Goal: Answer question/provide support: Share knowledge or assist other users

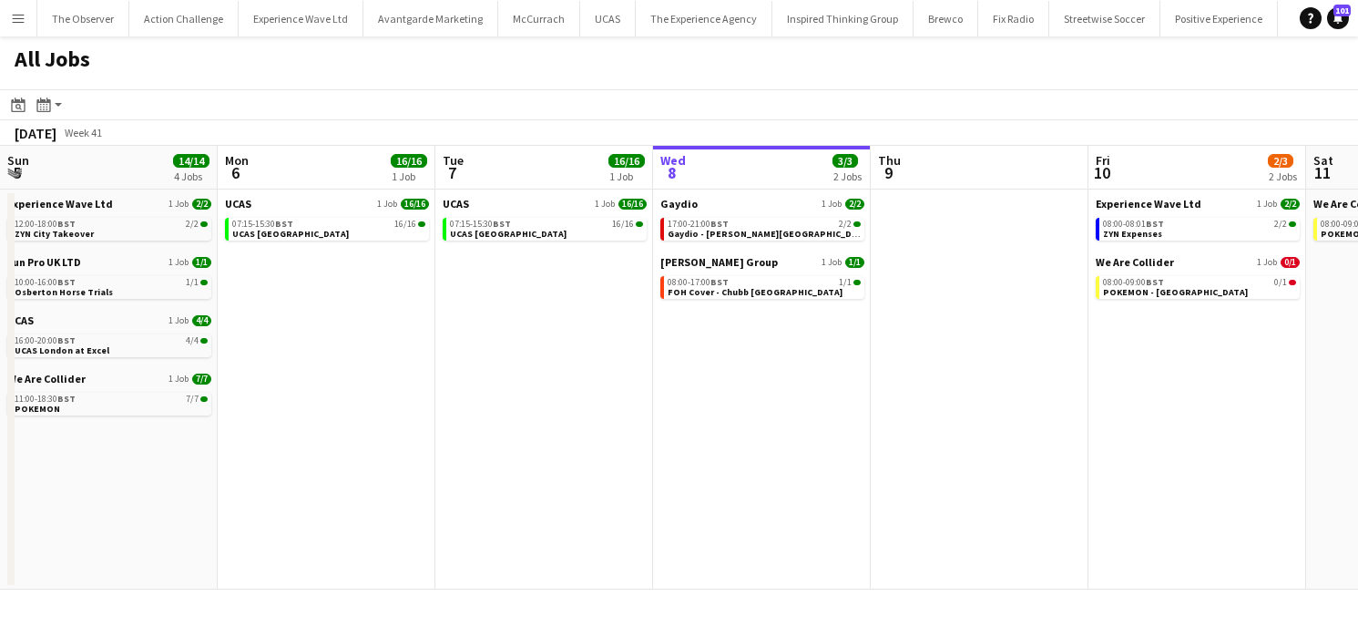
scroll to position [0, 715]
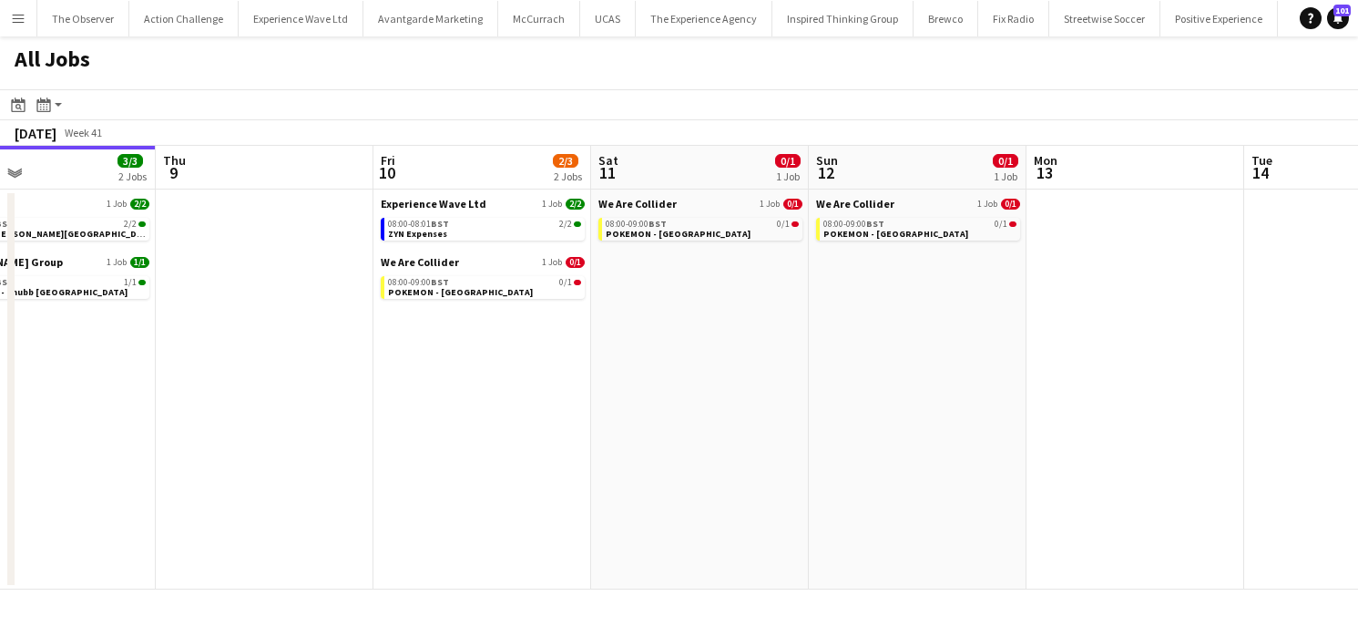
click at [7, 25] on button "Menu" at bounding box center [18, 18] width 36 height 36
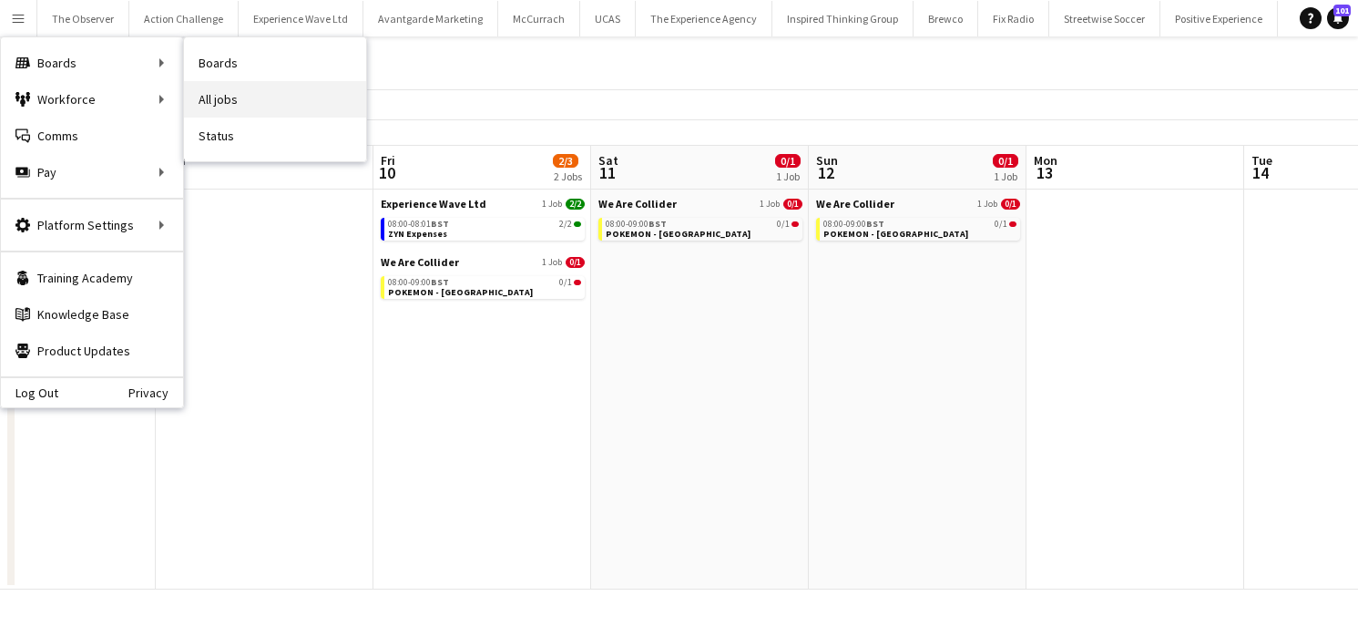
click at [215, 96] on link "All jobs" at bounding box center [275, 99] width 182 height 36
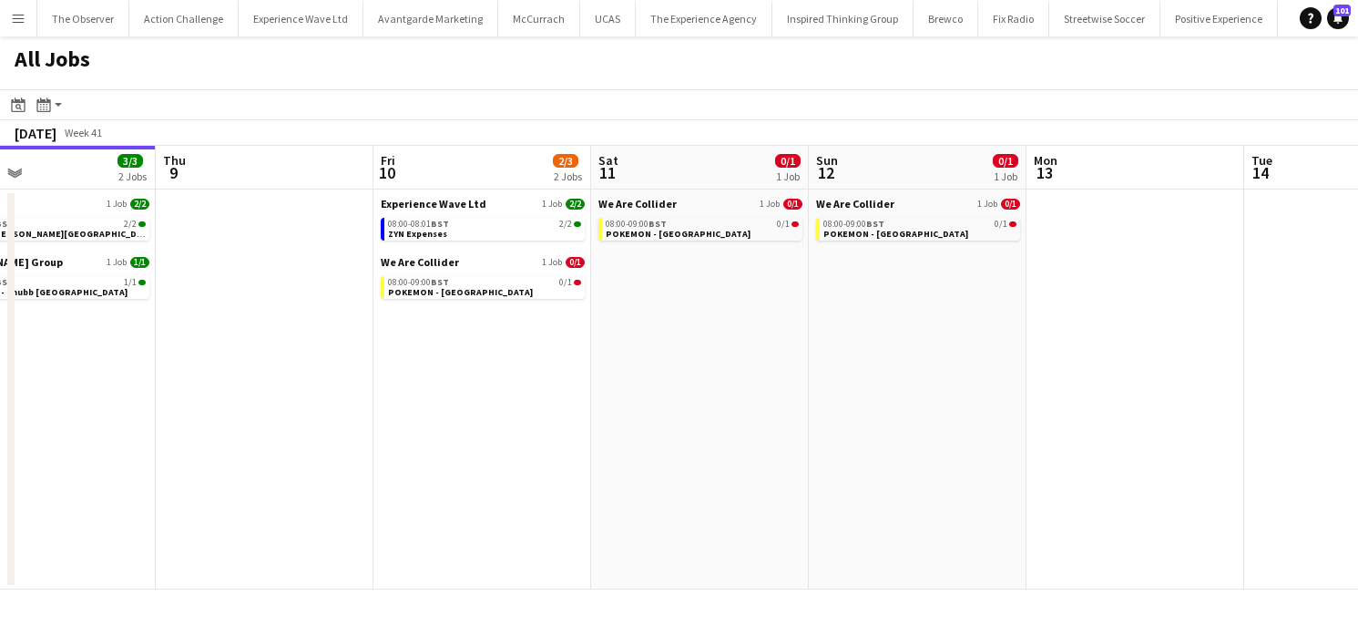
click at [3, 30] on button "Menu" at bounding box center [18, 18] width 36 height 36
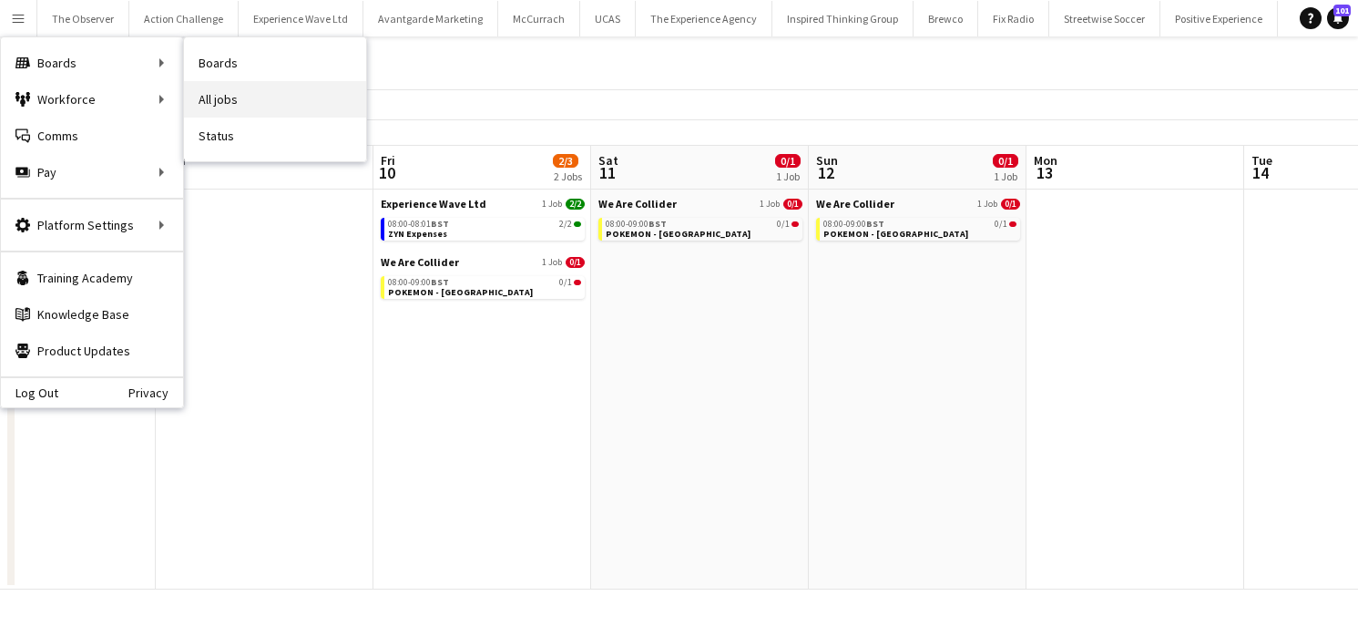
click at [206, 89] on link "All jobs" at bounding box center [275, 99] width 182 height 36
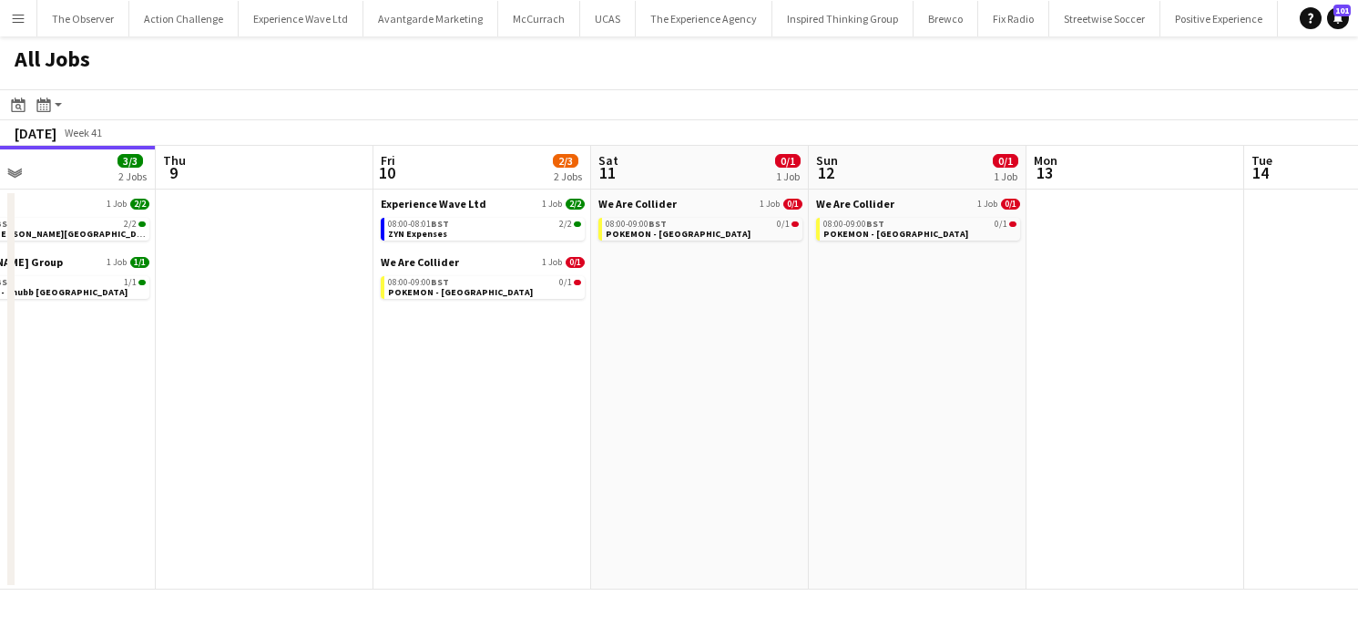
click at [15, 15] on app-icon "Menu" at bounding box center [18, 18] width 15 height 15
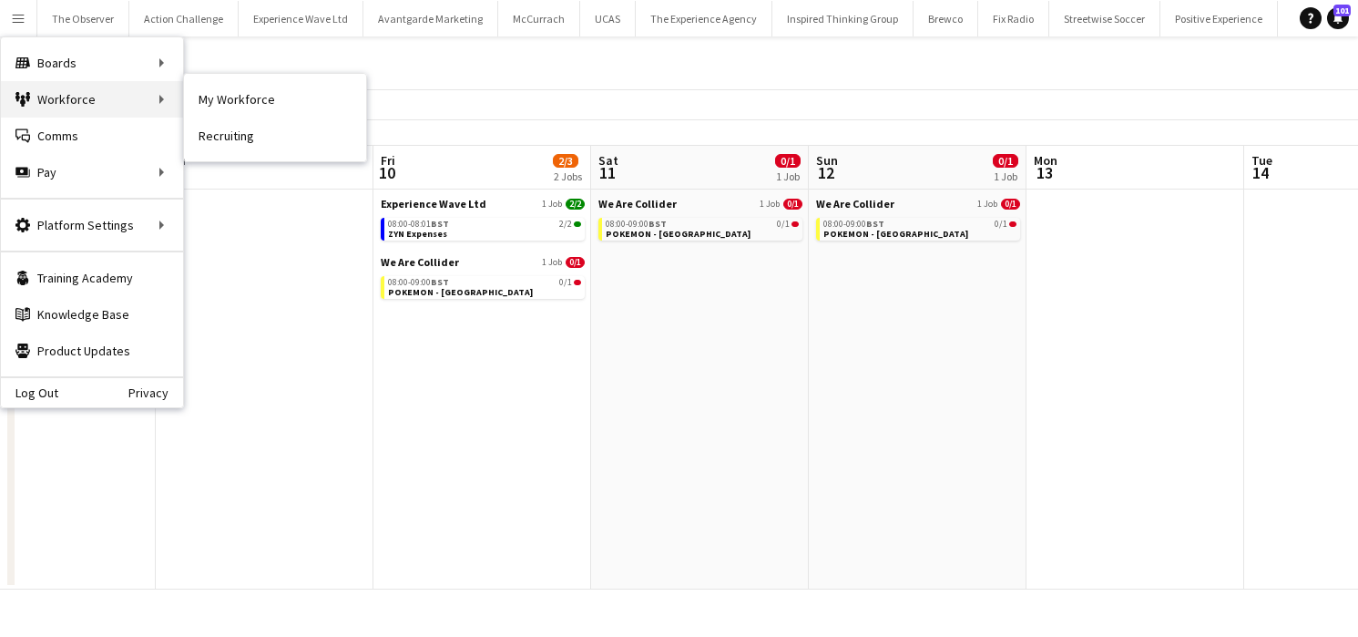
click at [179, 105] on div "Workforce Workforce" at bounding box center [92, 99] width 182 height 36
click at [208, 110] on link "My Workforce" at bounding box center [275, 99] width 182 height 36
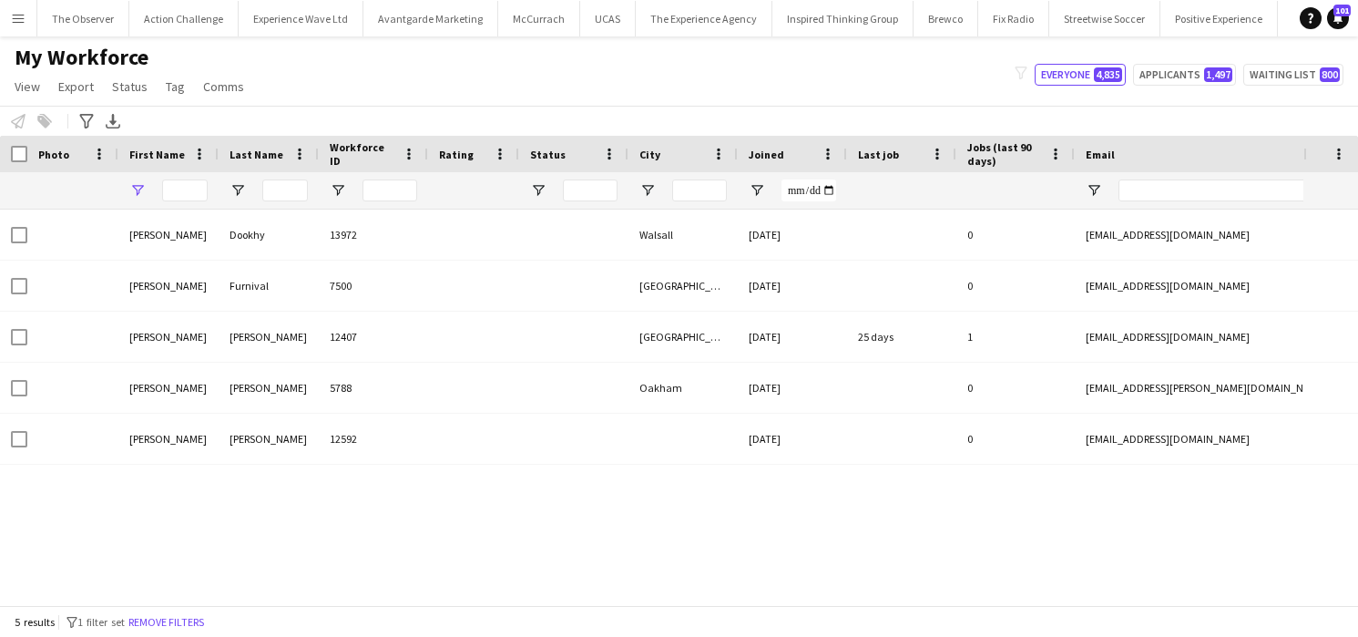
type input "******"
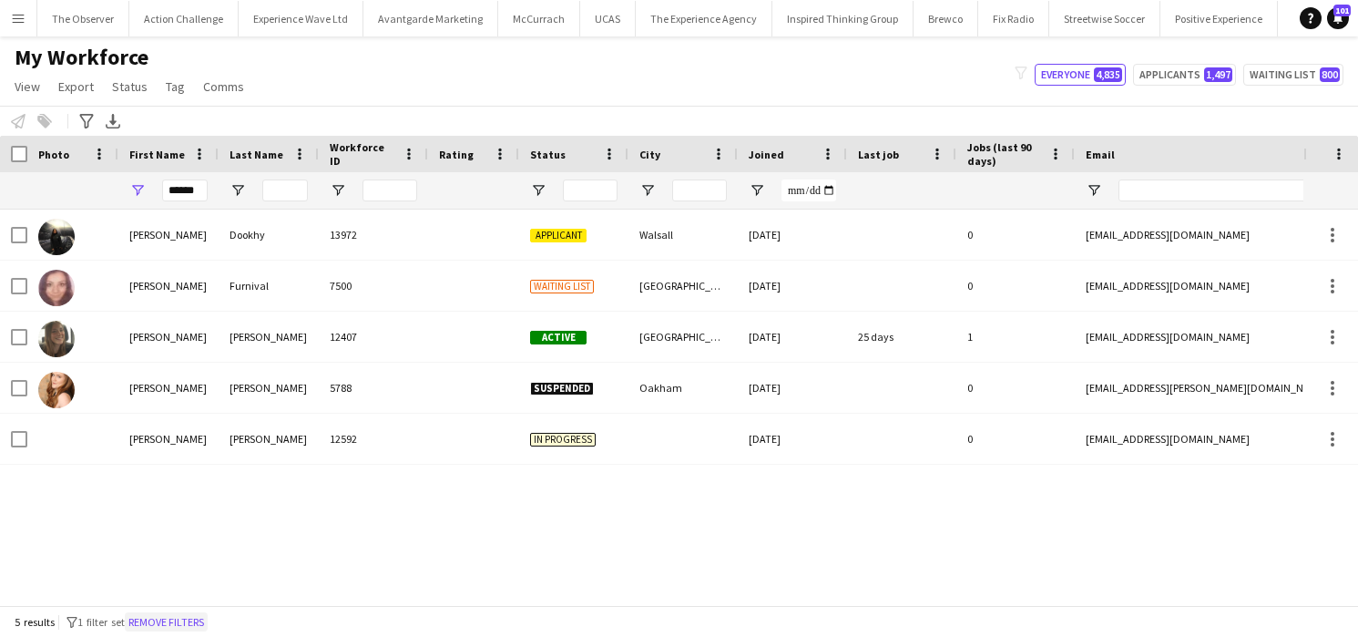
click at [165, 622] on button "Remove filters" at bounding box center [166, 622] width 83 height 20
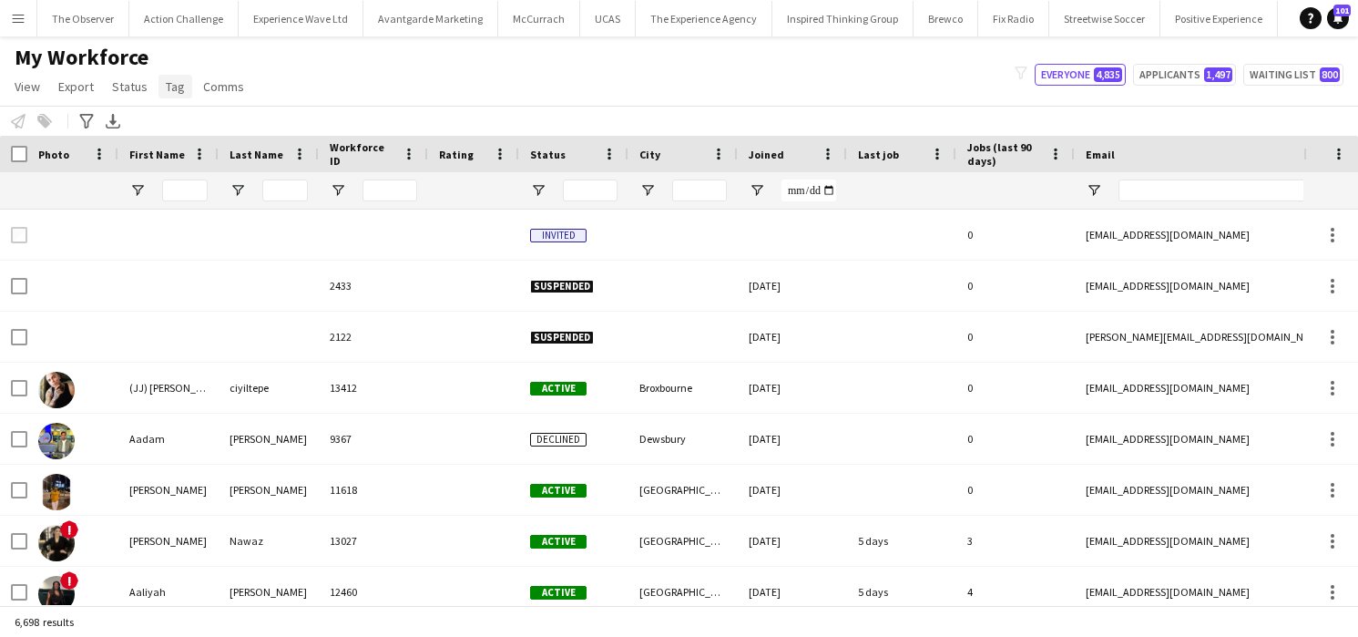
click at [179, 90] on span "Tag" at bounding box center [175, 86] width 19 height 16
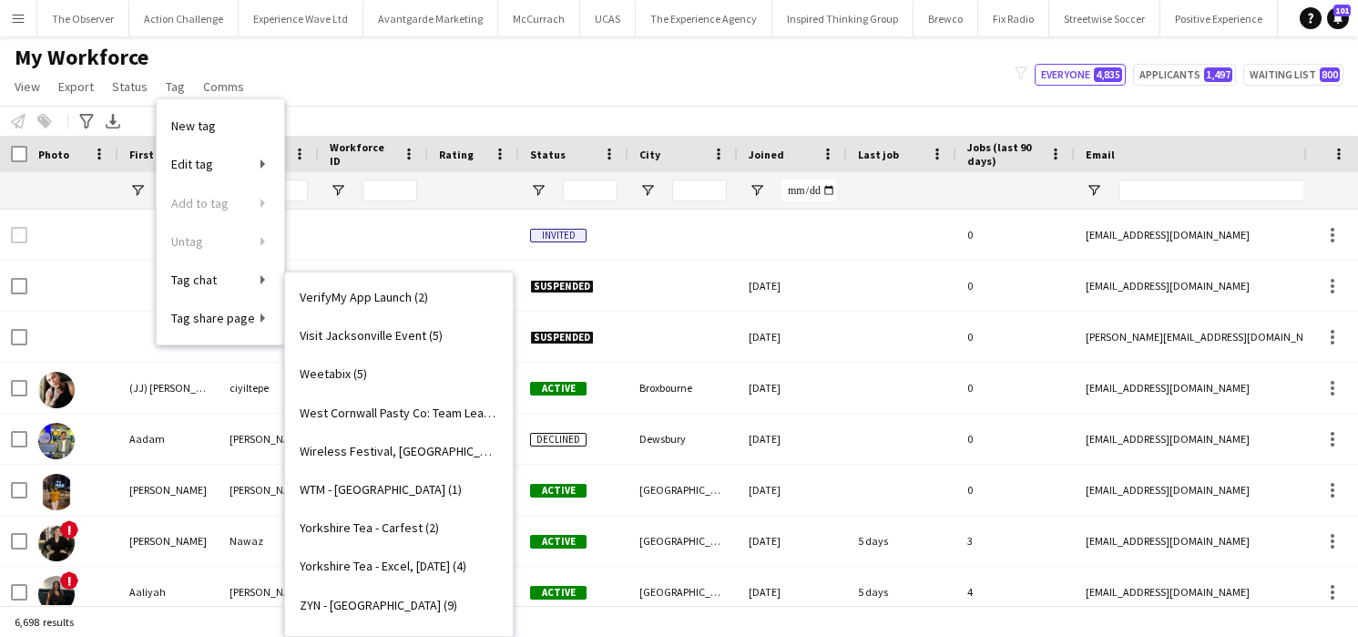
scroll to position [3953, 0]
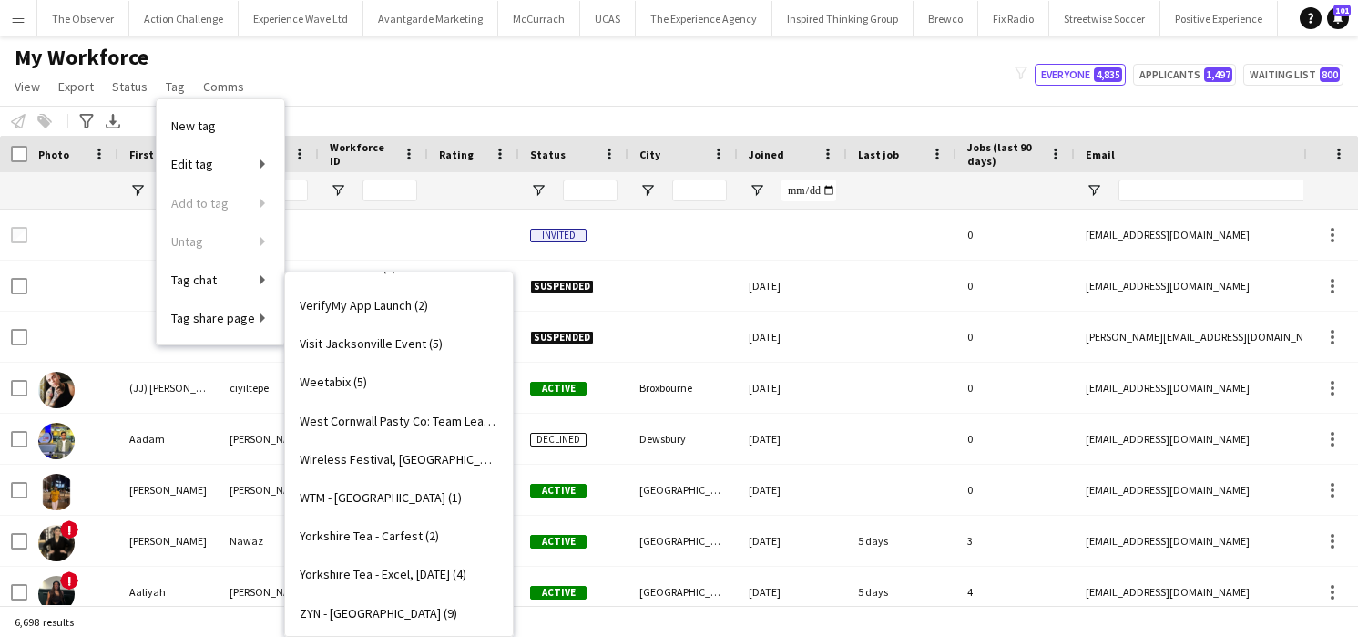
click at [385, 501] on span "WTM - [GEOGRAPHIC_DATA] (1)" at bounding box center [381, 497] width 162 height 16
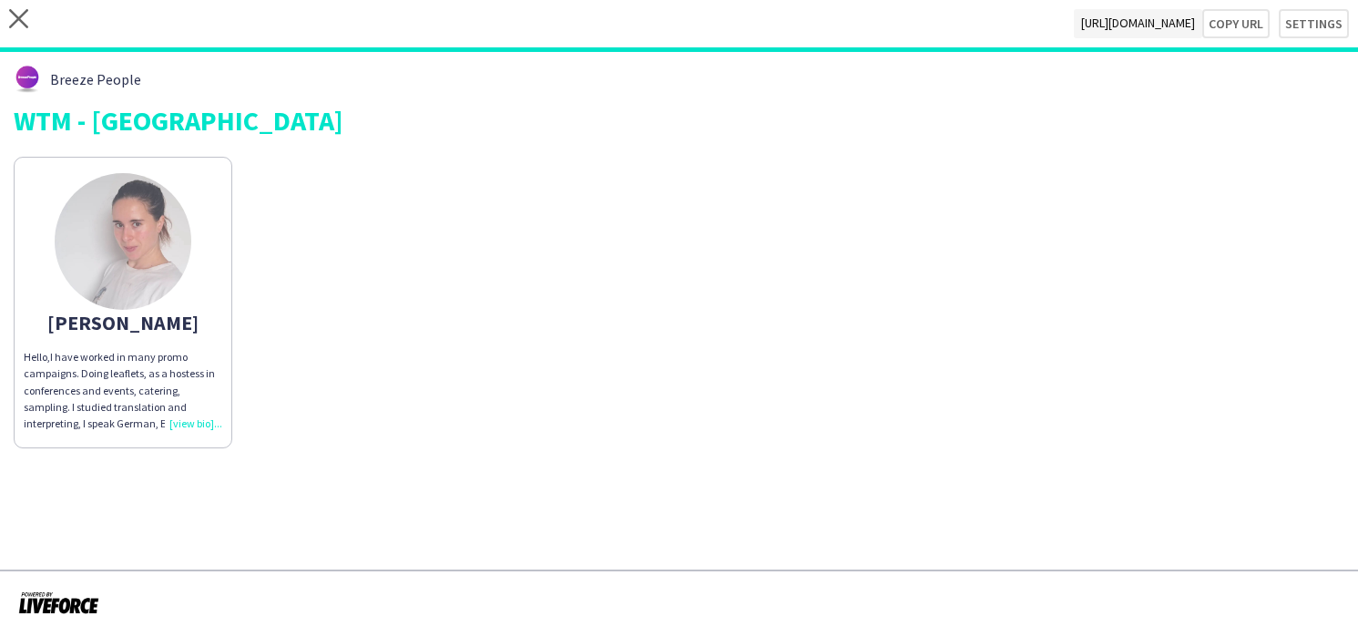
click at [180, 317] on div "[PERSON_NAME]" at bounding box center [123, 322] width 199 height 16
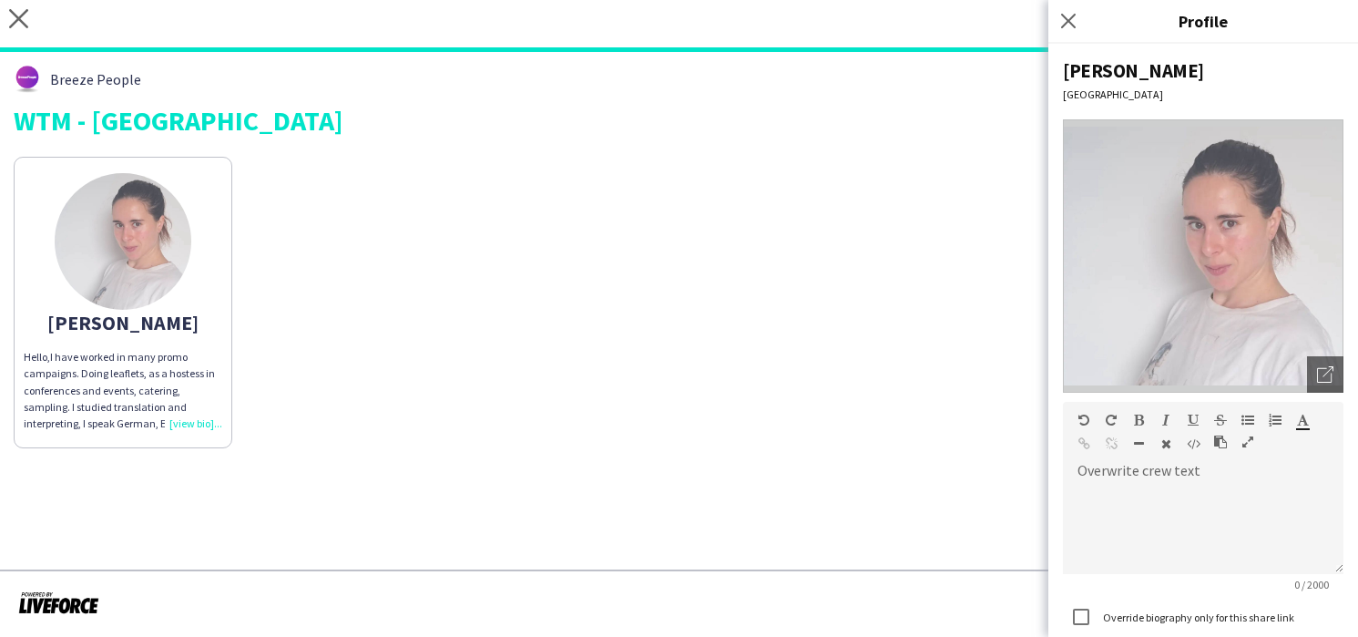
scroll to position [173, 0]
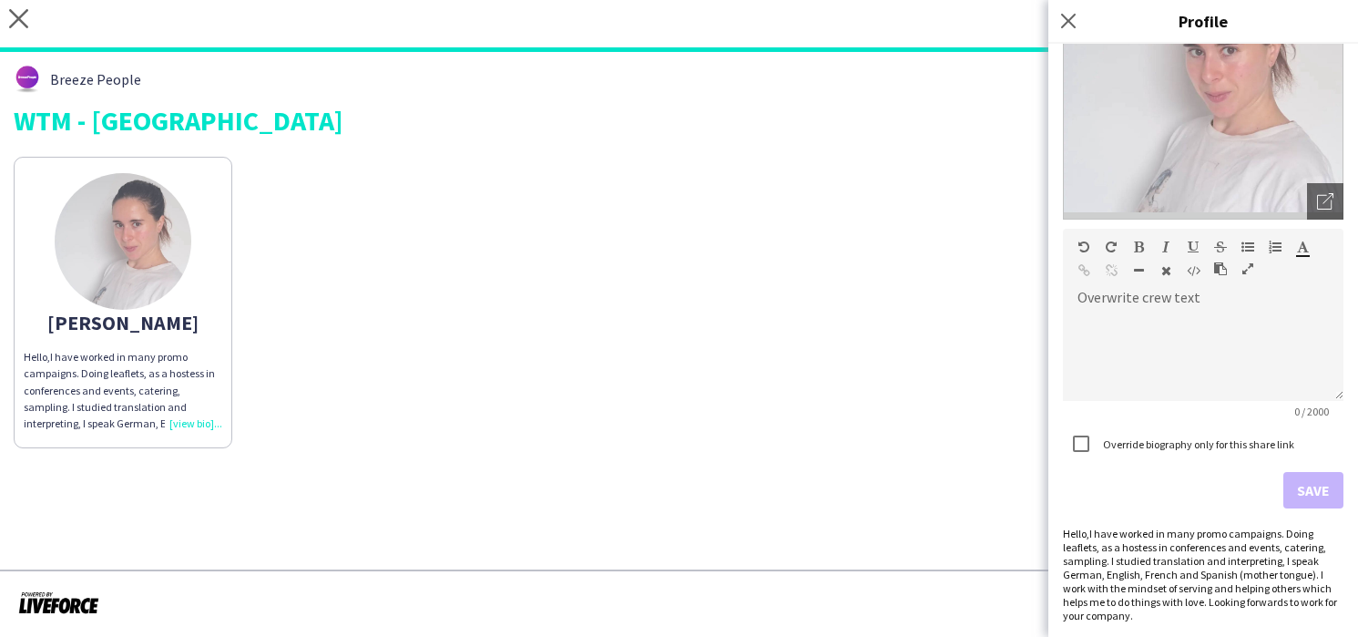
click at [1169, 533] on div "Hello,I have worked in many promo campaigns. Doing leaflets, as a hostess in co…" at bounding box center [1203, 574] width 281 height 96
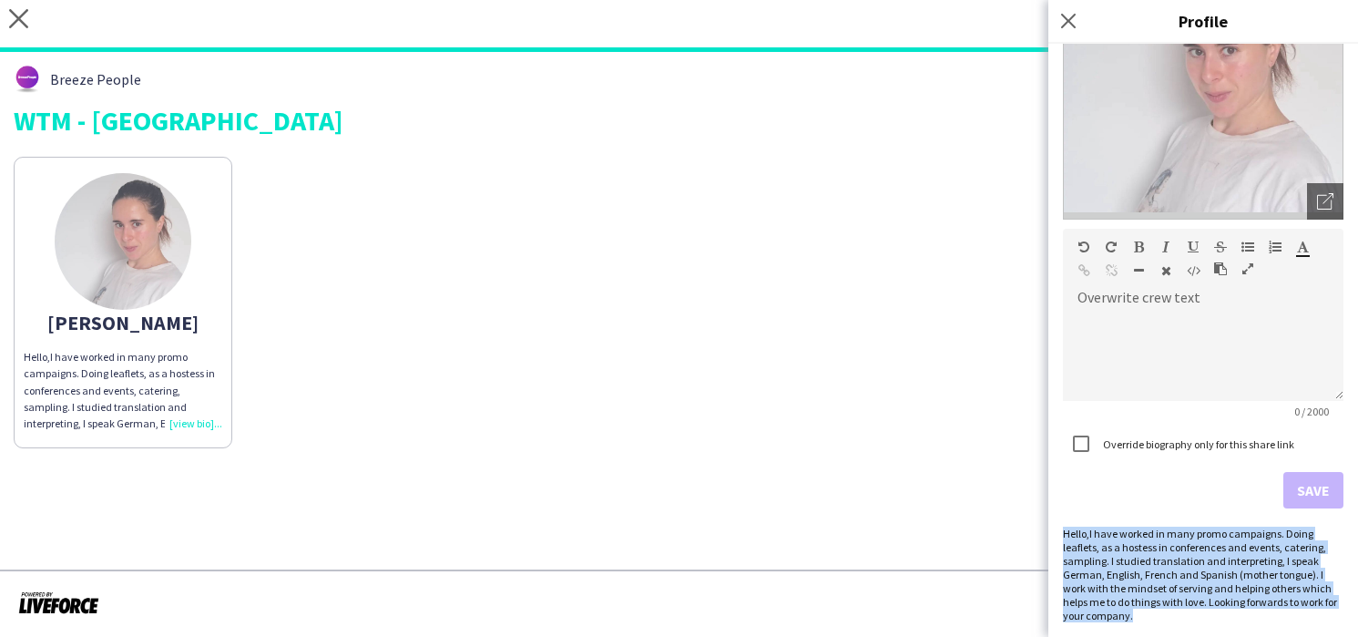
click at [1169, 533] on div "Hello,I have worked in many promo campaigns. Doing leaflets, as a hostess in co…" at bounding box center [1203, 574] width 281 height 96
copy div "Hello,I have worked in many promo campaigns. Doing leaflets, as a hostess in co…"
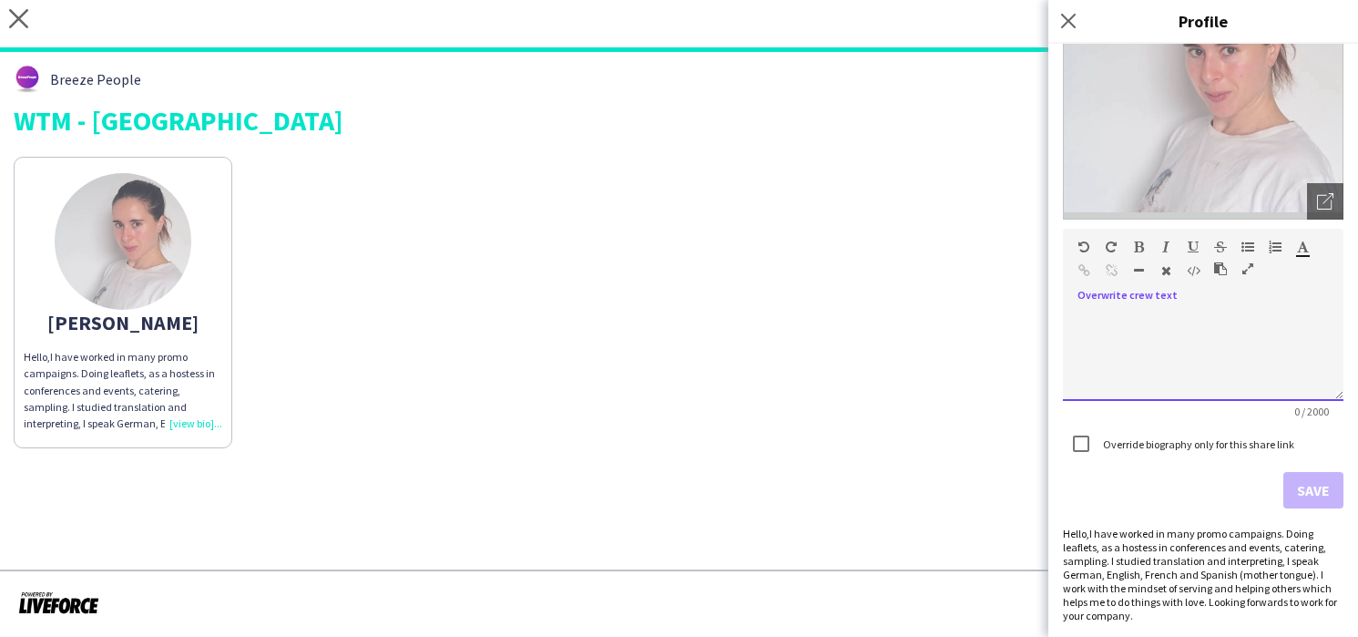
click at [1111, 364] on div at bounding box center [1203, 355] width 281 height 91
paste div
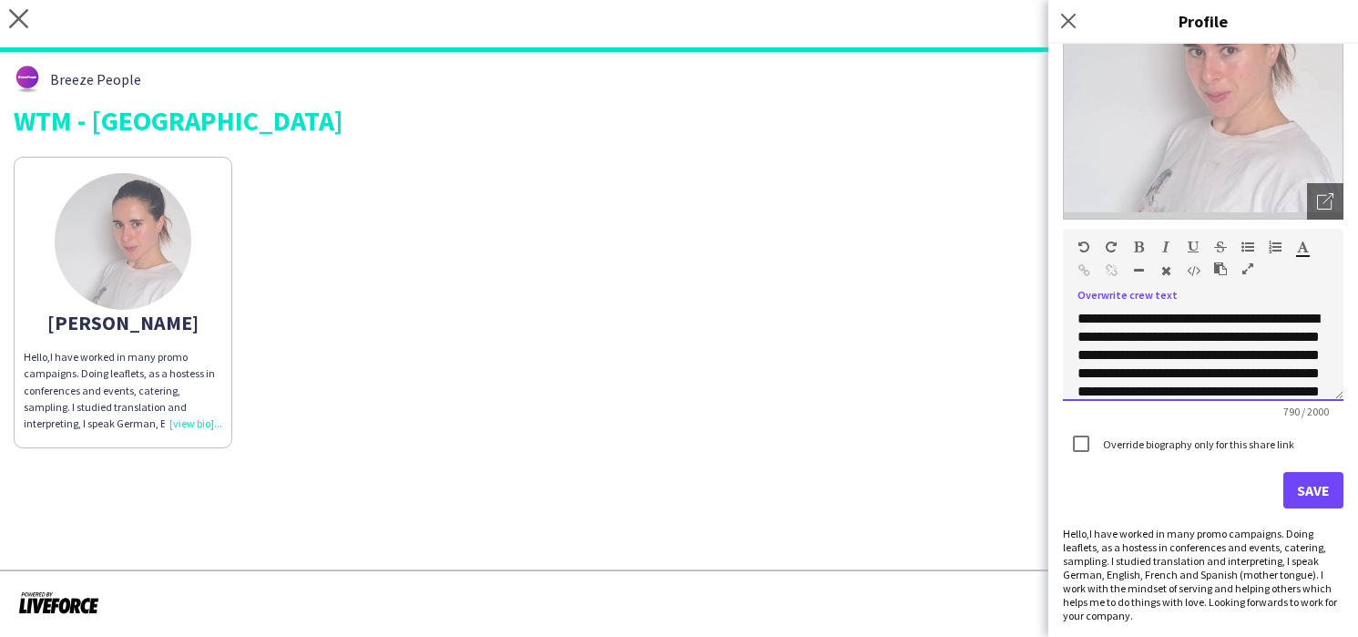
scroll to position [330, 0]
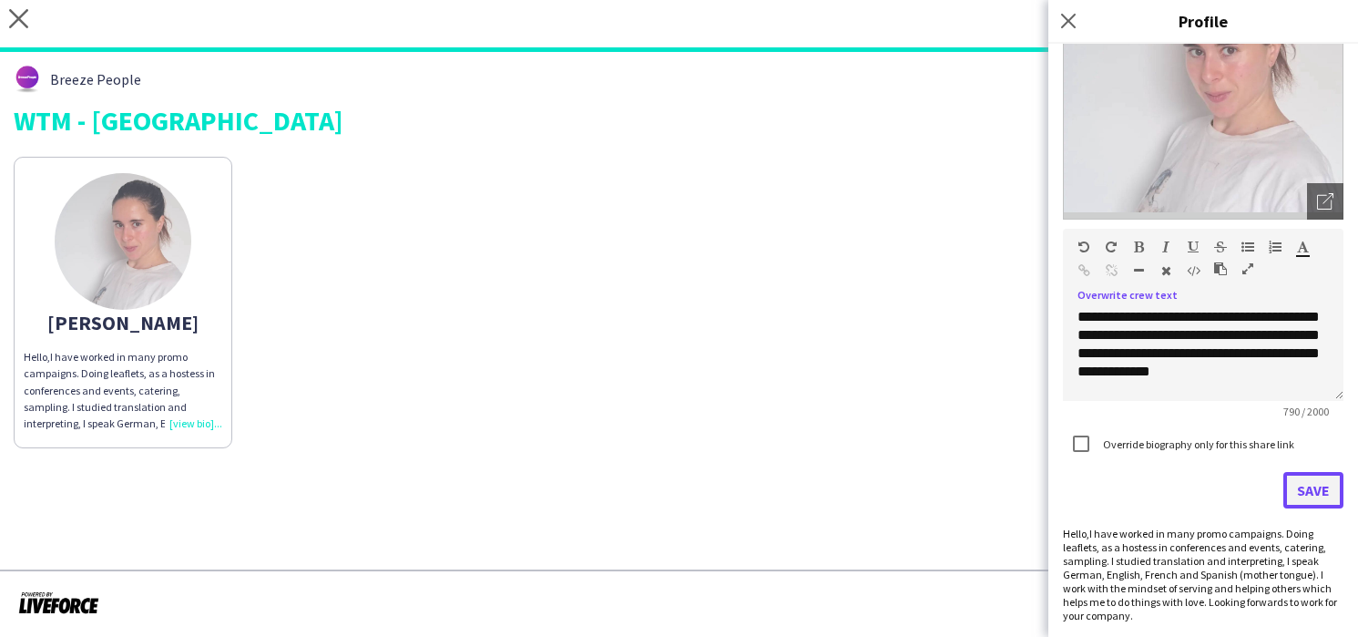
click at [1311, 492] on button "Save" at bounding box center [1313, 490] width 60 height 36
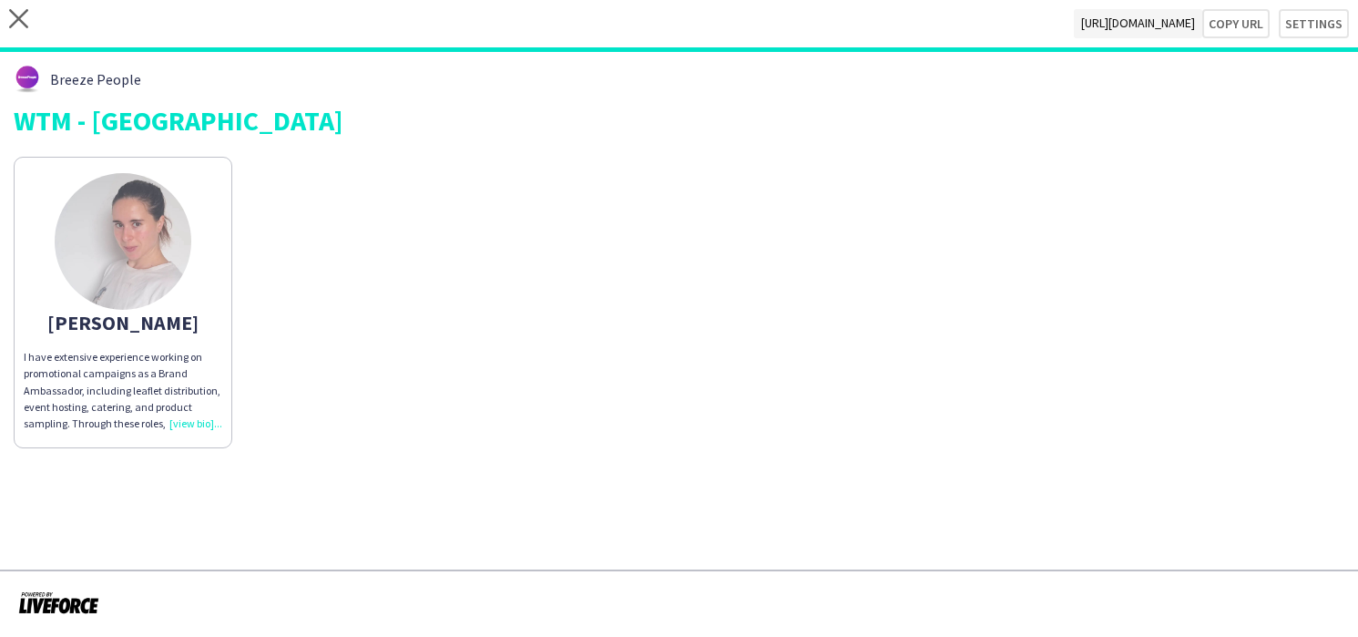
click at [238, 364] on div "[PERSON_NAME] I have extensive experience working on promotional campaigns as a…" at bounding box center [679, 298] width 1331 height 301
click at [206, 369] on p "I have extensive experience working on promotional campaigns as a Brand Ambassa…" at bounding box center [123, 390] width 199 height 83
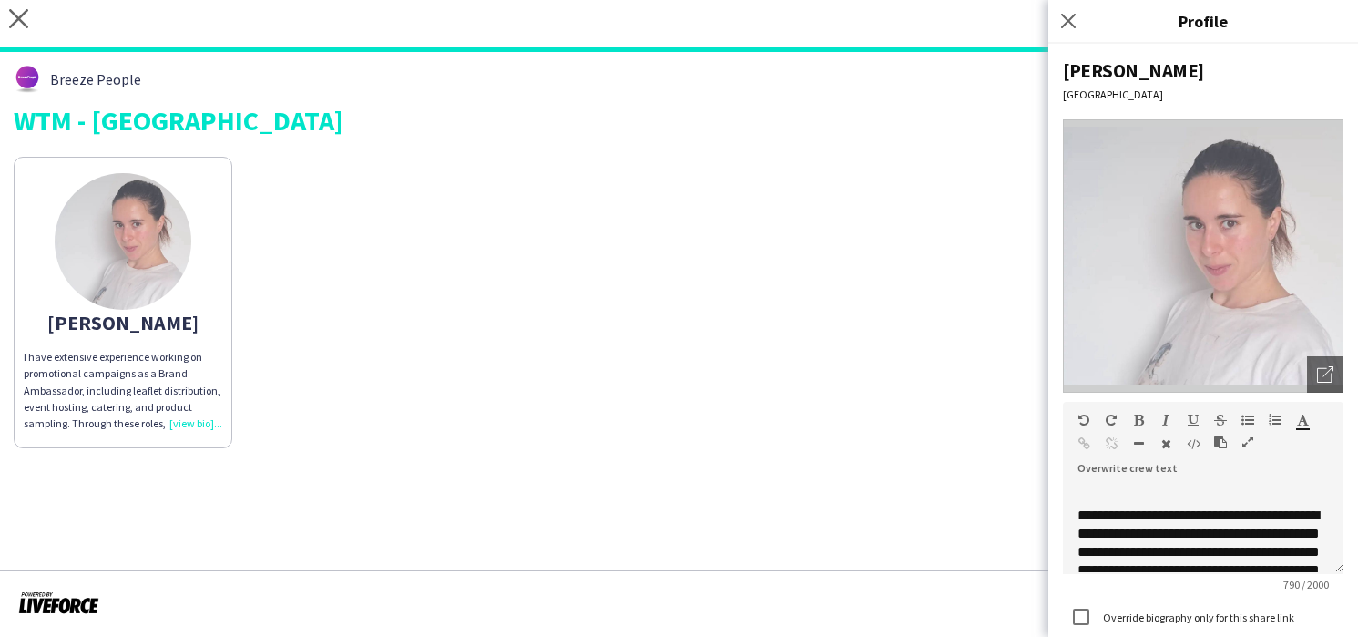
scroll to position [271, 0]
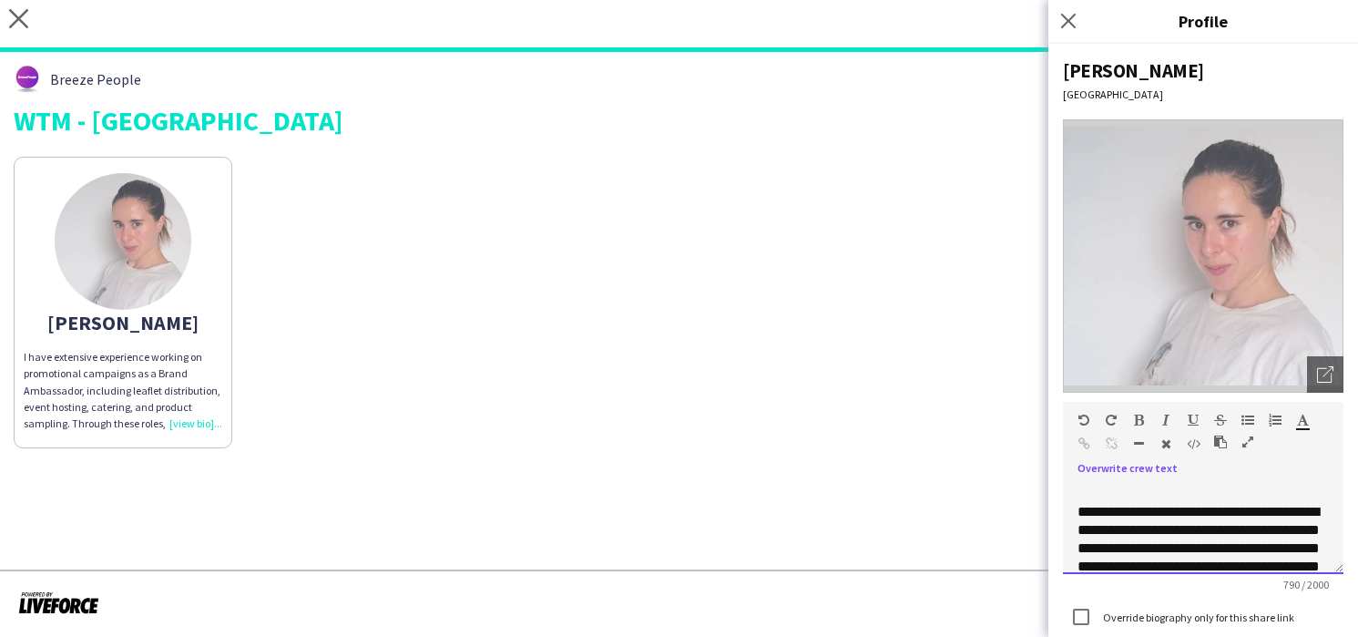
click at [1179, 546] on p "**********" at bounding box center [1203, 567] width 251 height 128
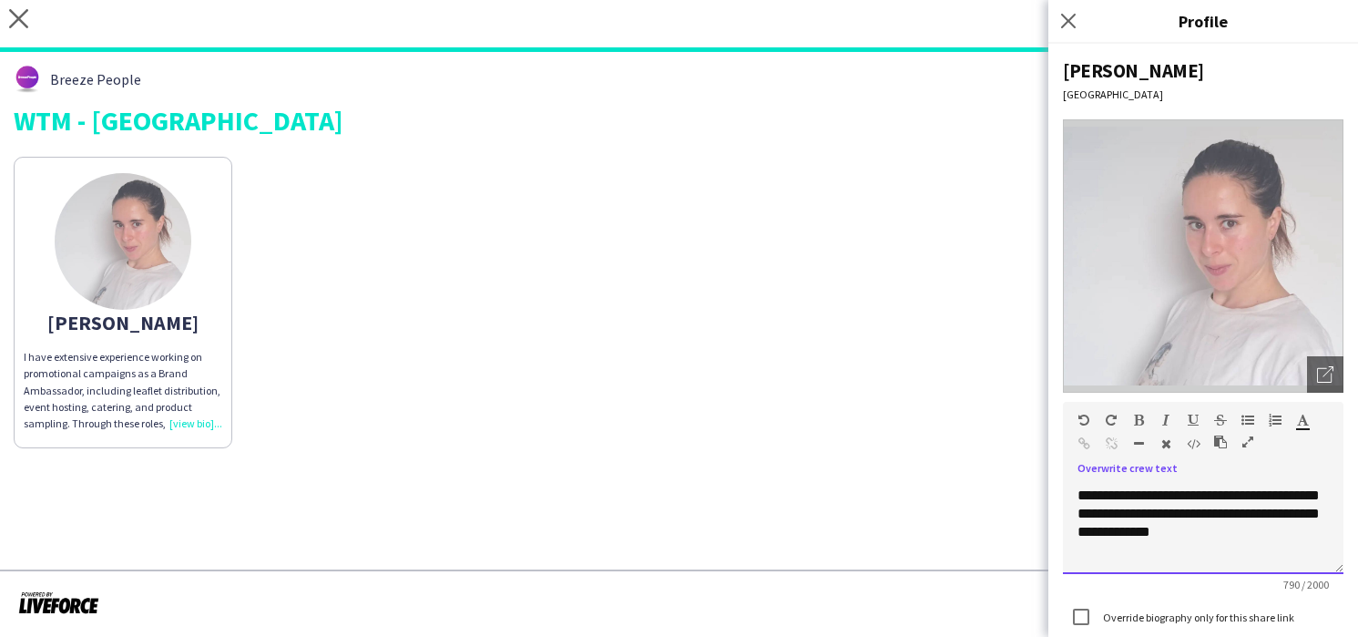
scroll to position [82, 0]
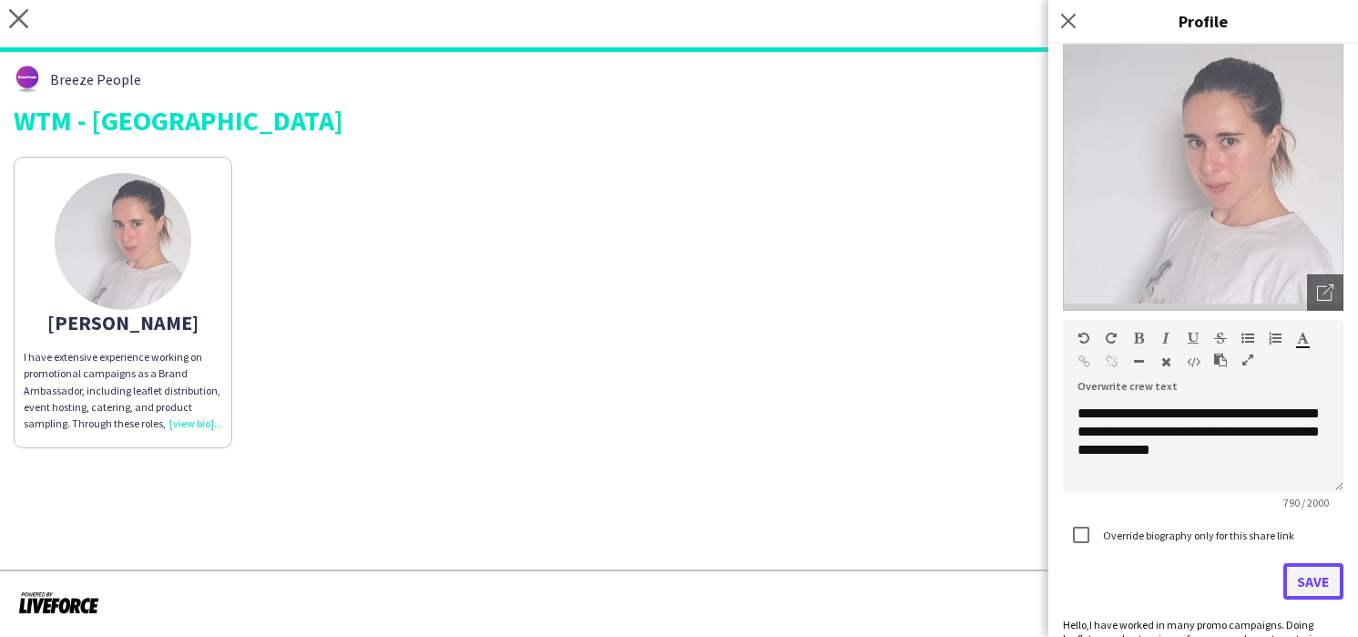
click at [1311, 585] on button "Save" at bounding box center [1313, 581] width 60 height 36
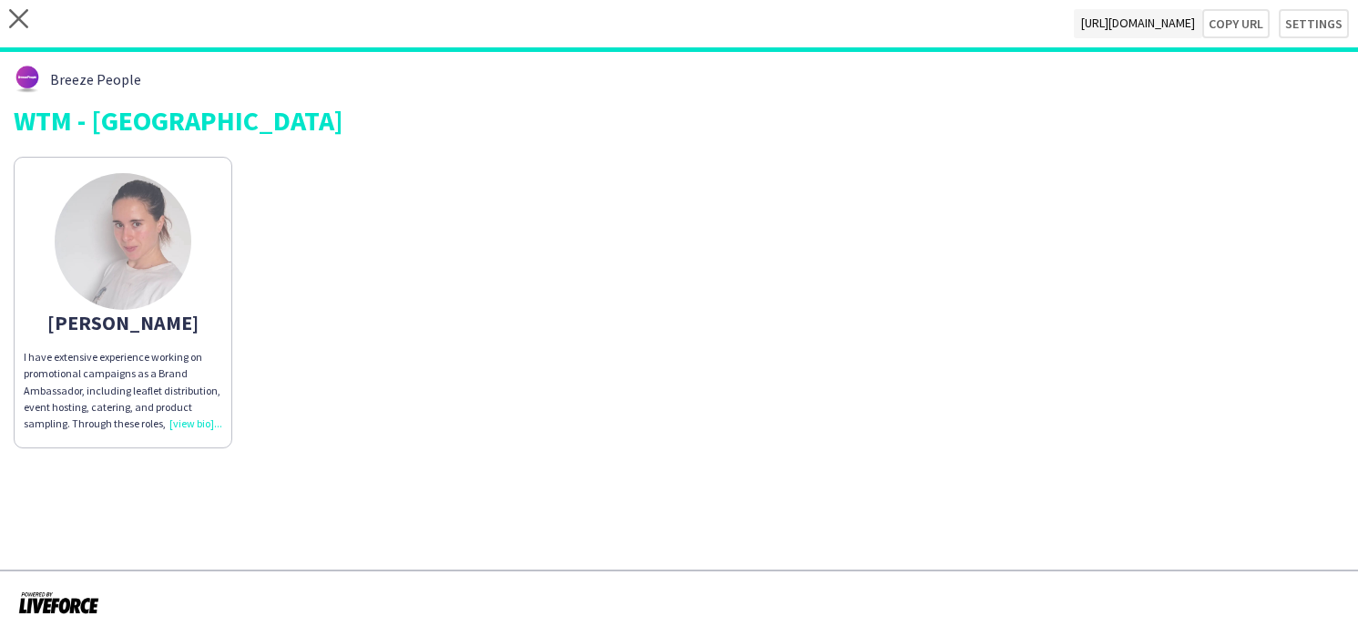
click at [118, 254] on img at bounding box center [123, 241] width 137 height 137
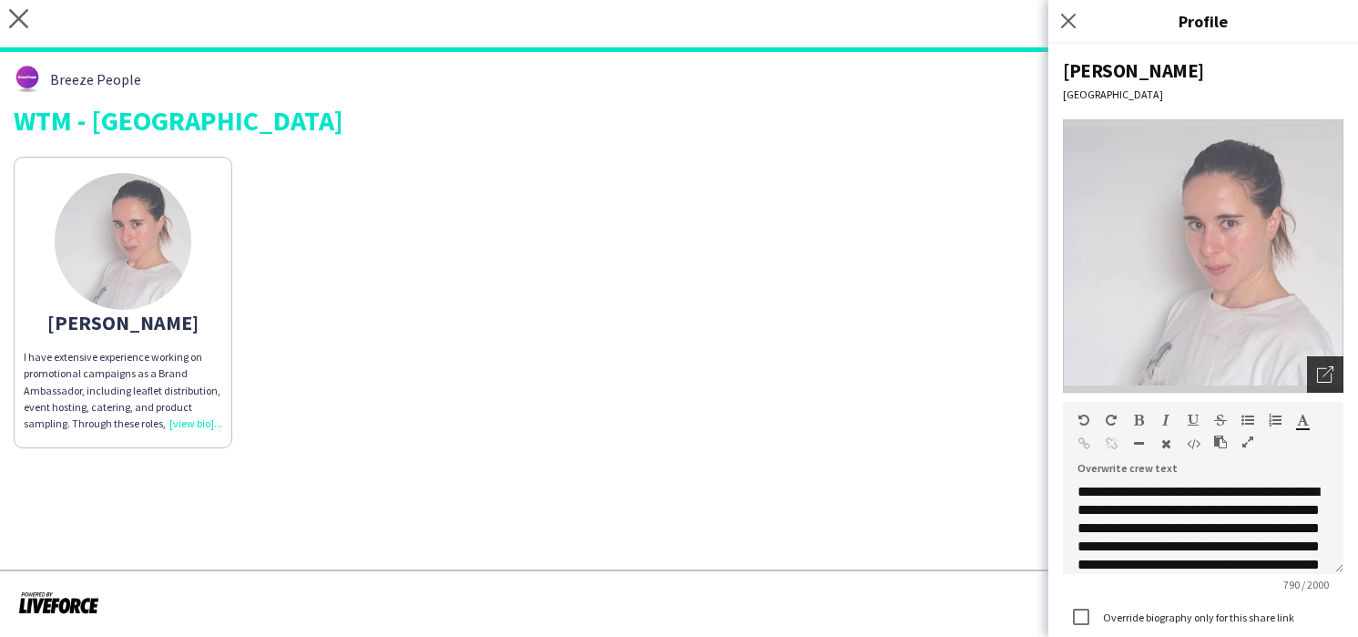
click at [1311, 368] on div "Open photos pop-in" at bounding box center [1325, 374] width 36 height 36
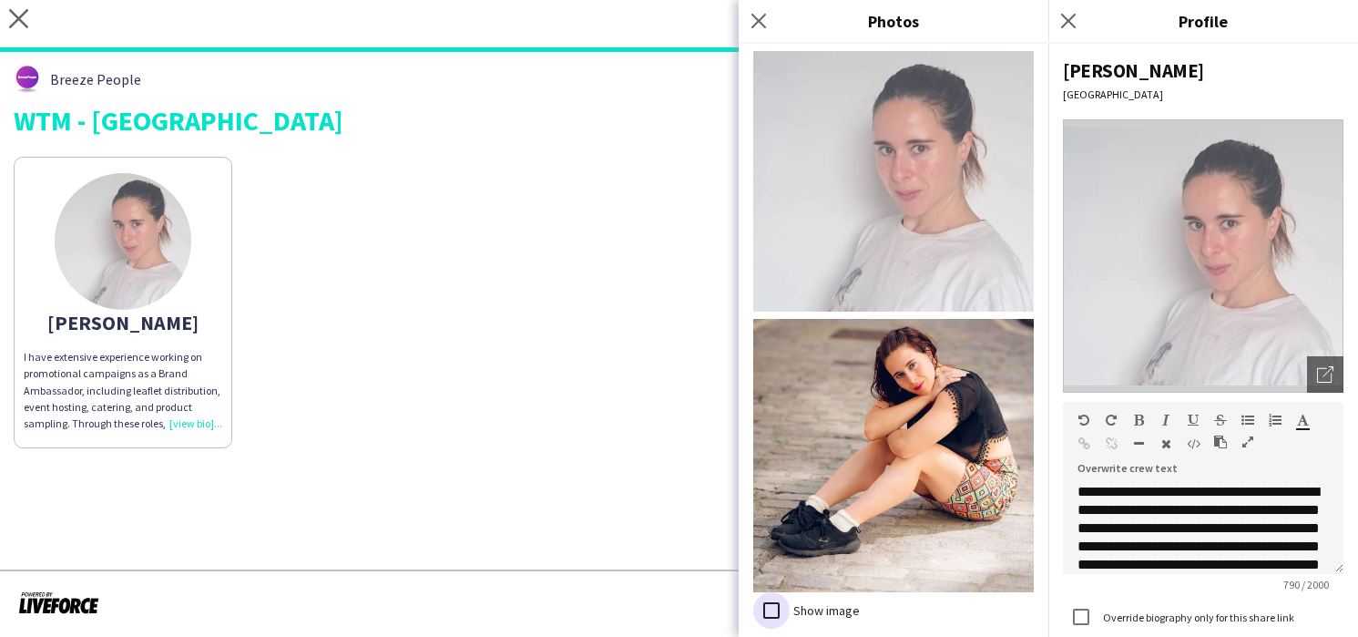
scroll to position [376, 0]
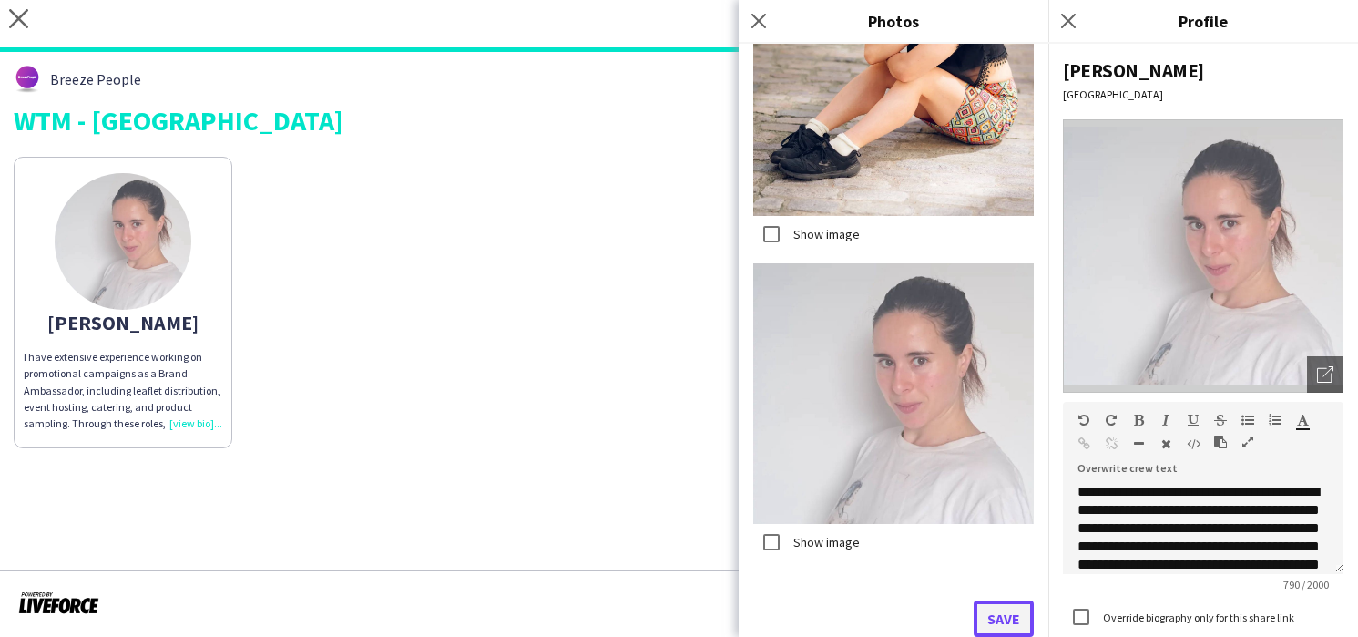
click at [1010, 618] on button "Save" at bounding box center [1004, 618] width 60 height 36
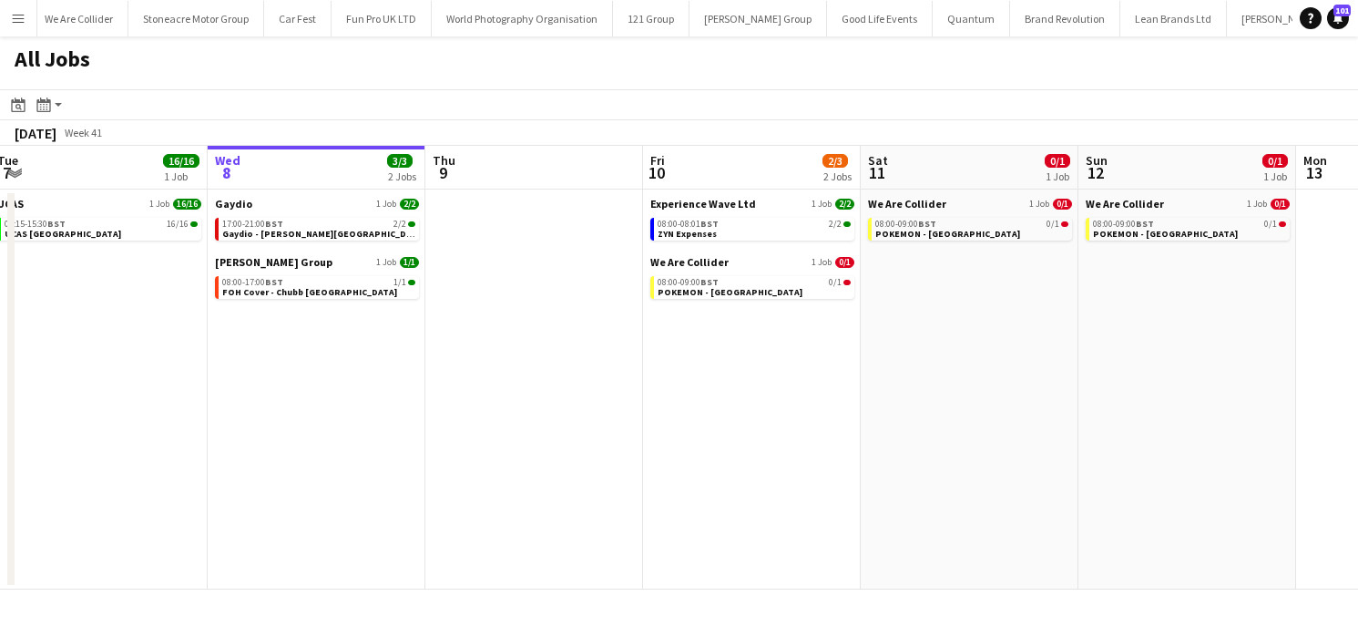
scroll to position [0, 780]
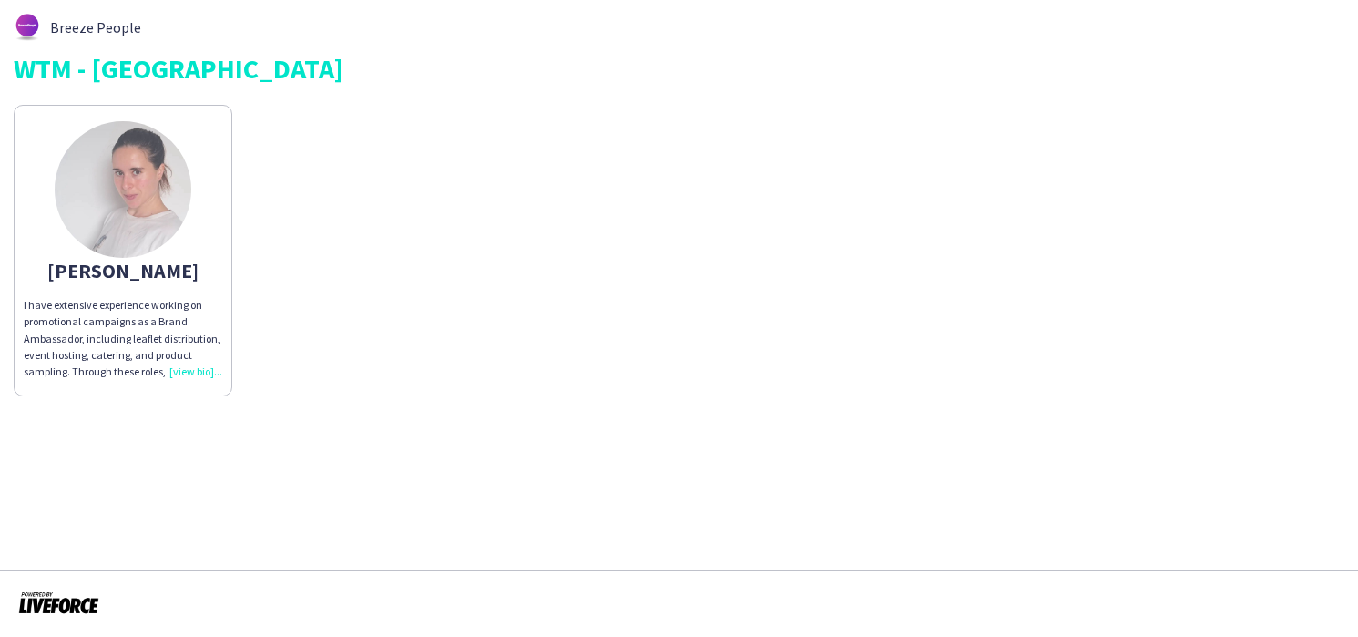
click at [148, 227] on img at bounding box center [123, 189] width 137 height 137
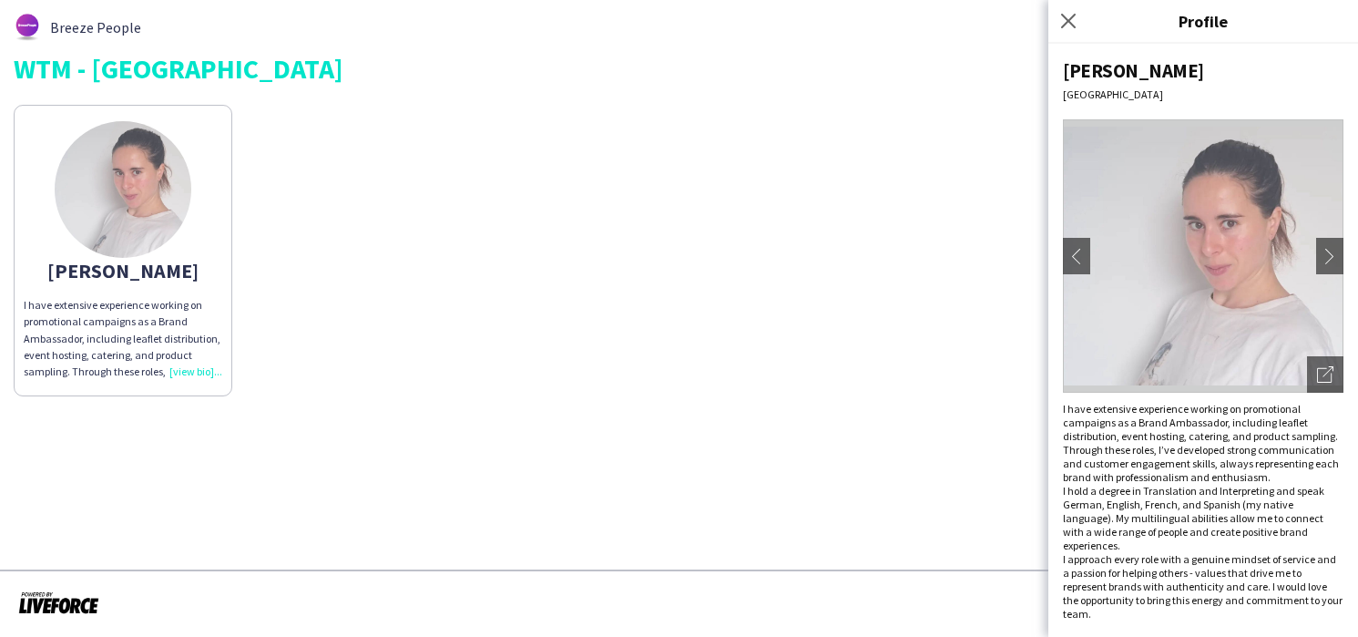
click at [911, 364] on div "Valeria I have extensive experience working on promotional campaigns as a Brand…" at bounding box center [679, 246] width 1331 height 301
